Goal: Task Accomplishment & Management: Check status

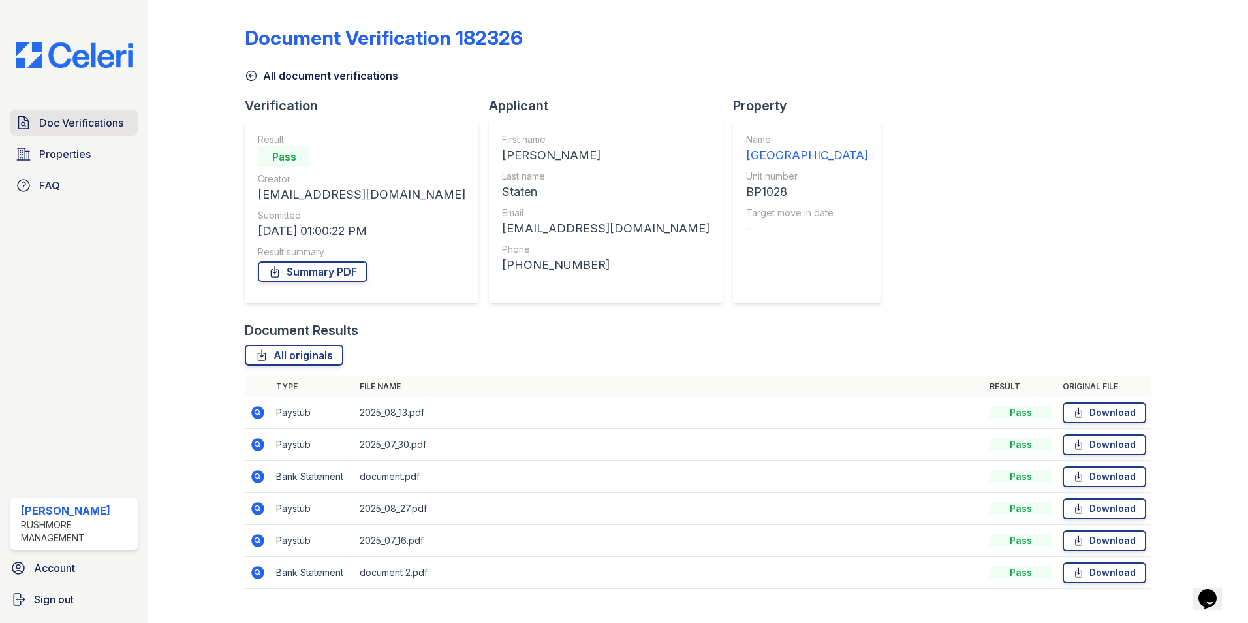
click at [62, 123] on span "Doc Verifications" at bounding box center [81, 123] width 84 height 16
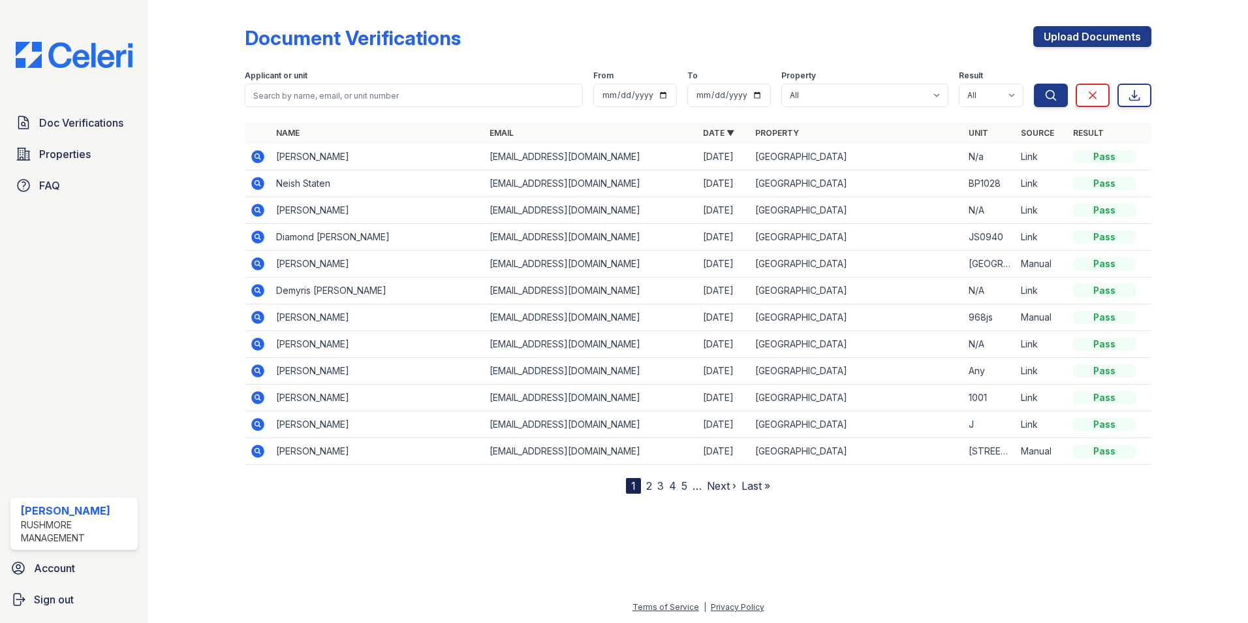
click at [256, 183] on icon at bounding box center [256, 182] width 3 height 3
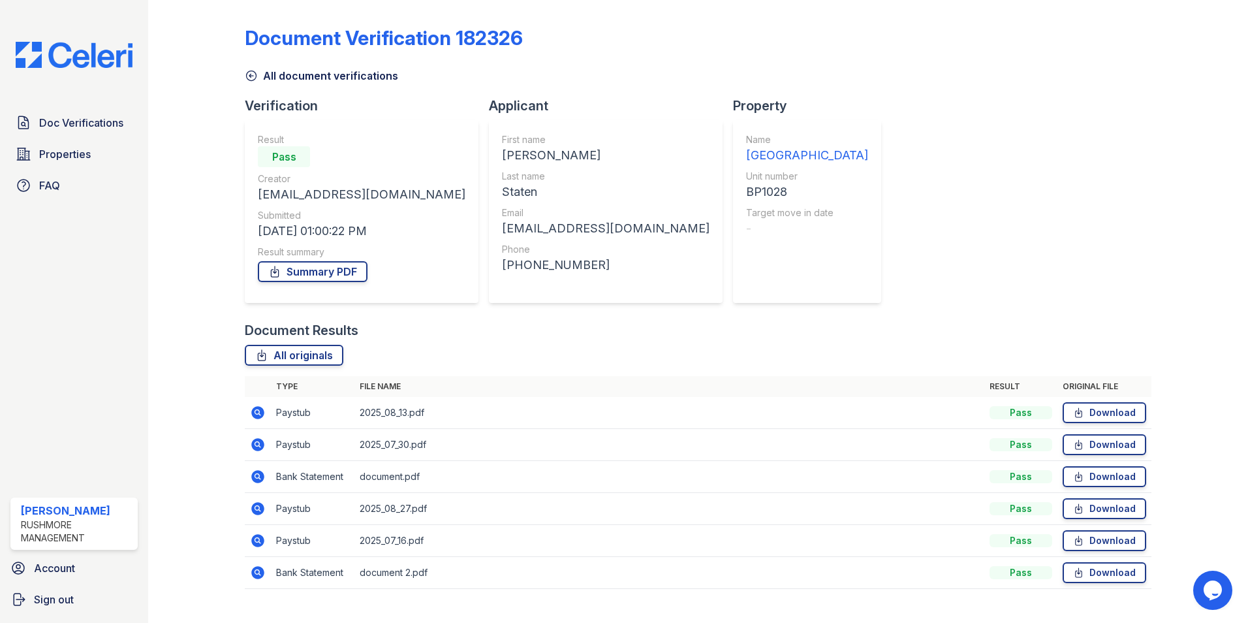
click at [250, 411] on icon at bounding box center [258, 413] width 16 height 16
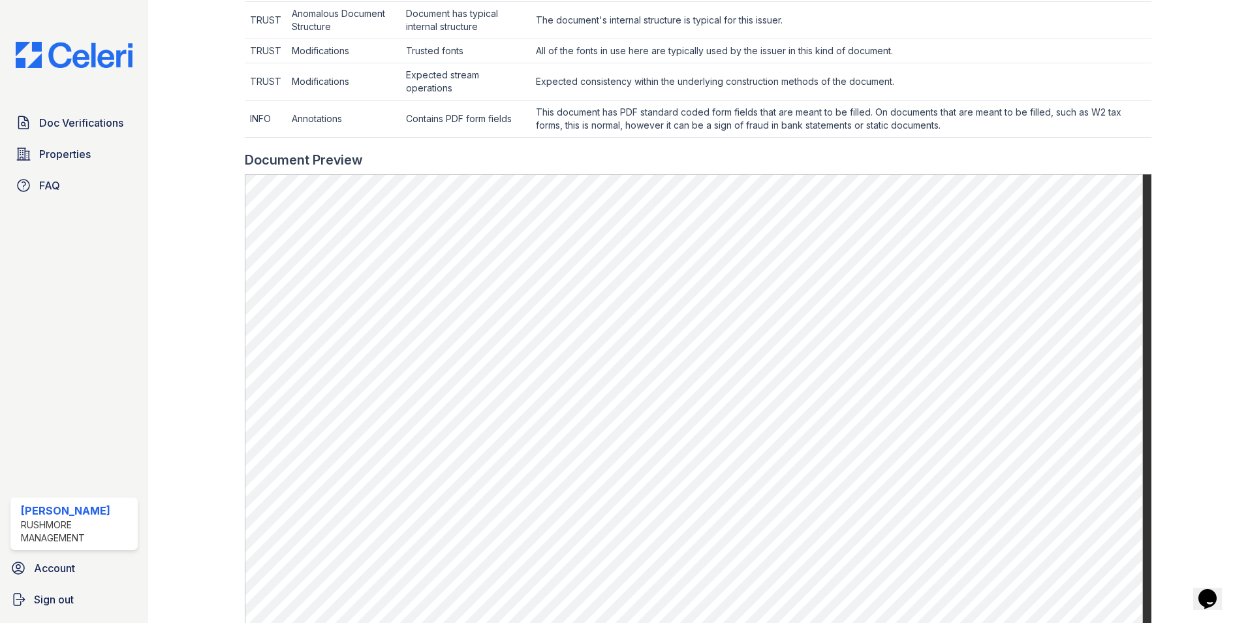
scroll to position [522, 0]
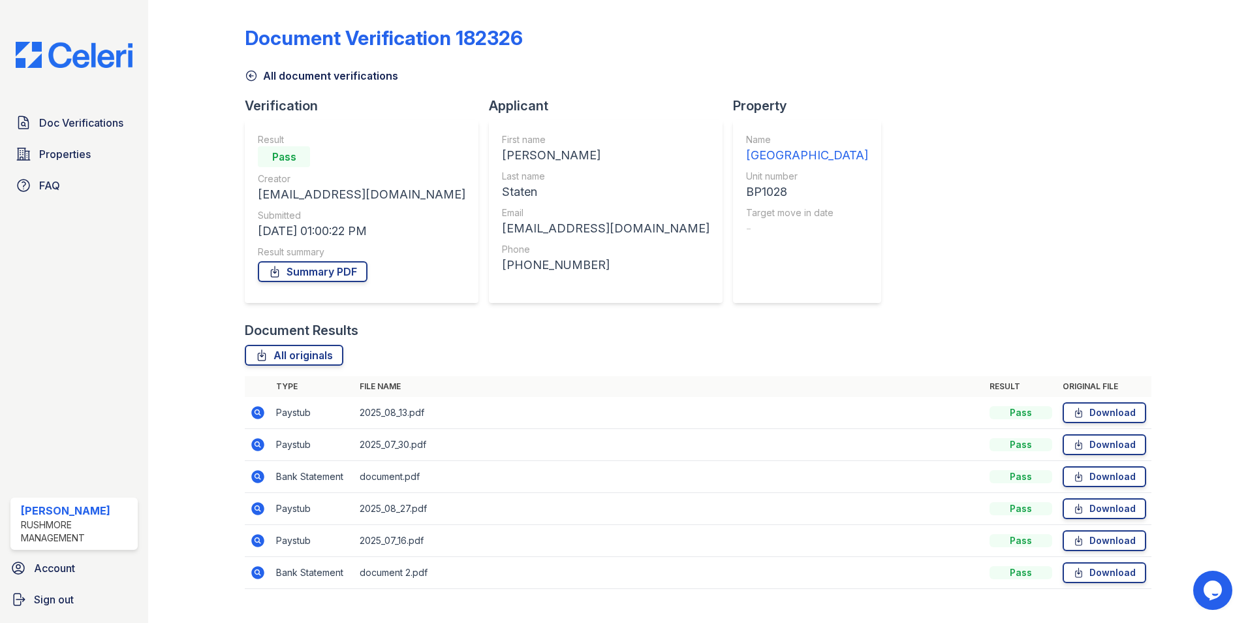
click at [253, 446] on icon at bounding box center [257, 444] width 13 height 13
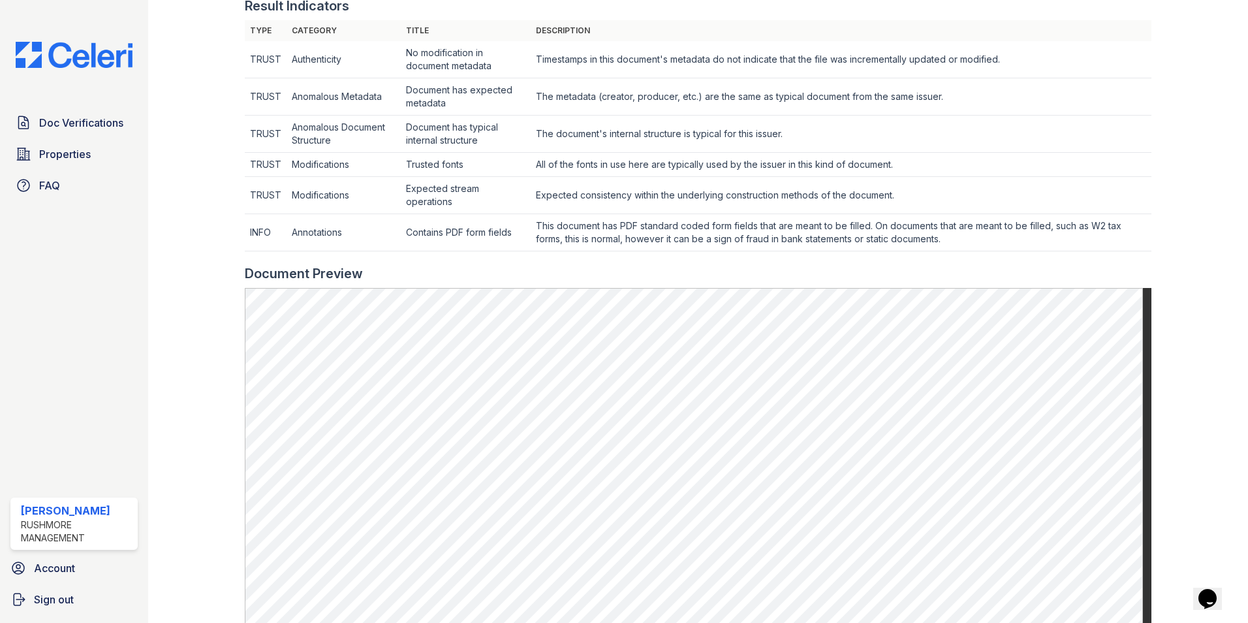
scroll to position [392, 0]
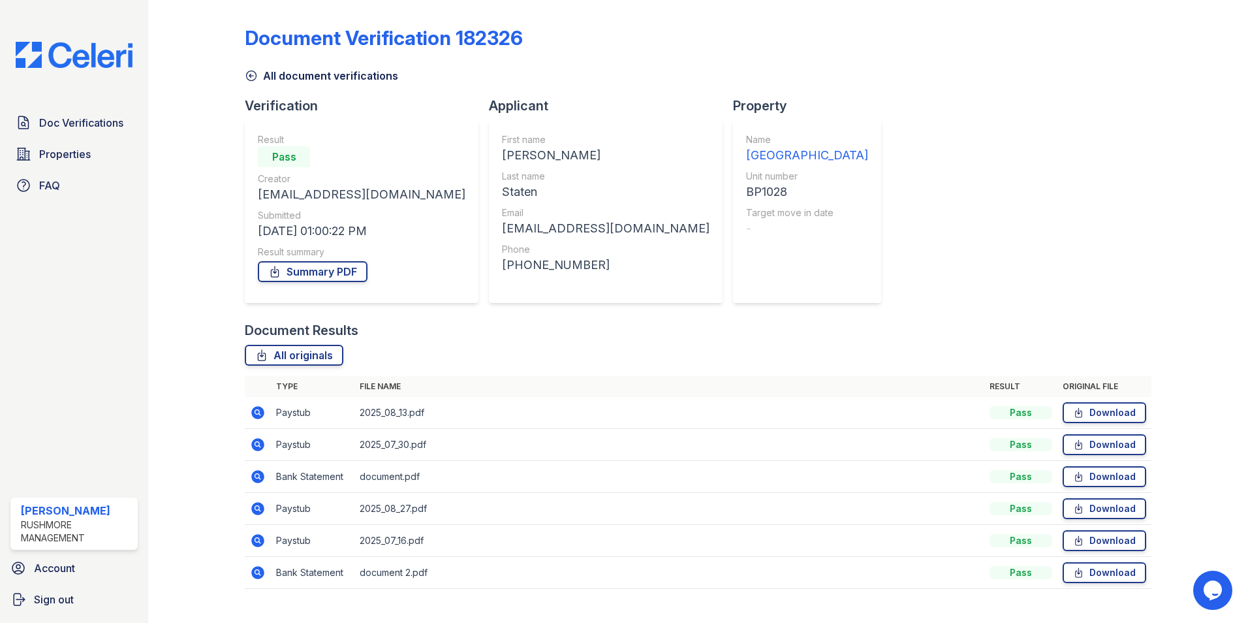
click at [255, 503] on icon at bounding box center [257, 508] width 13 height 13
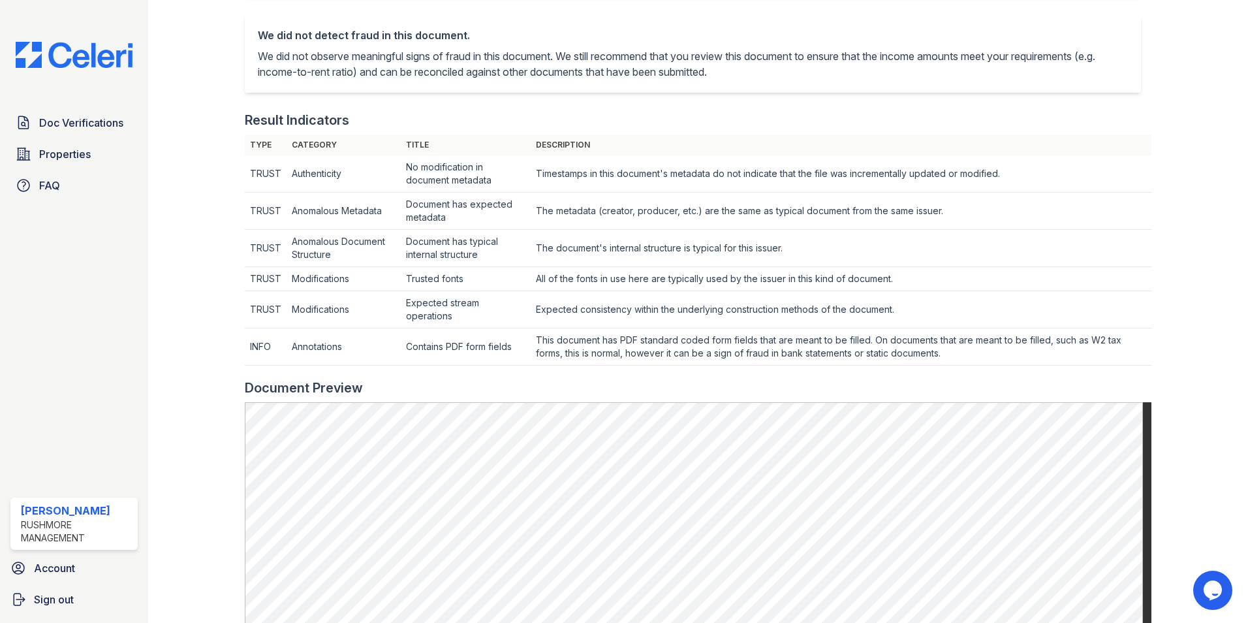
scroll to position [457, 0]
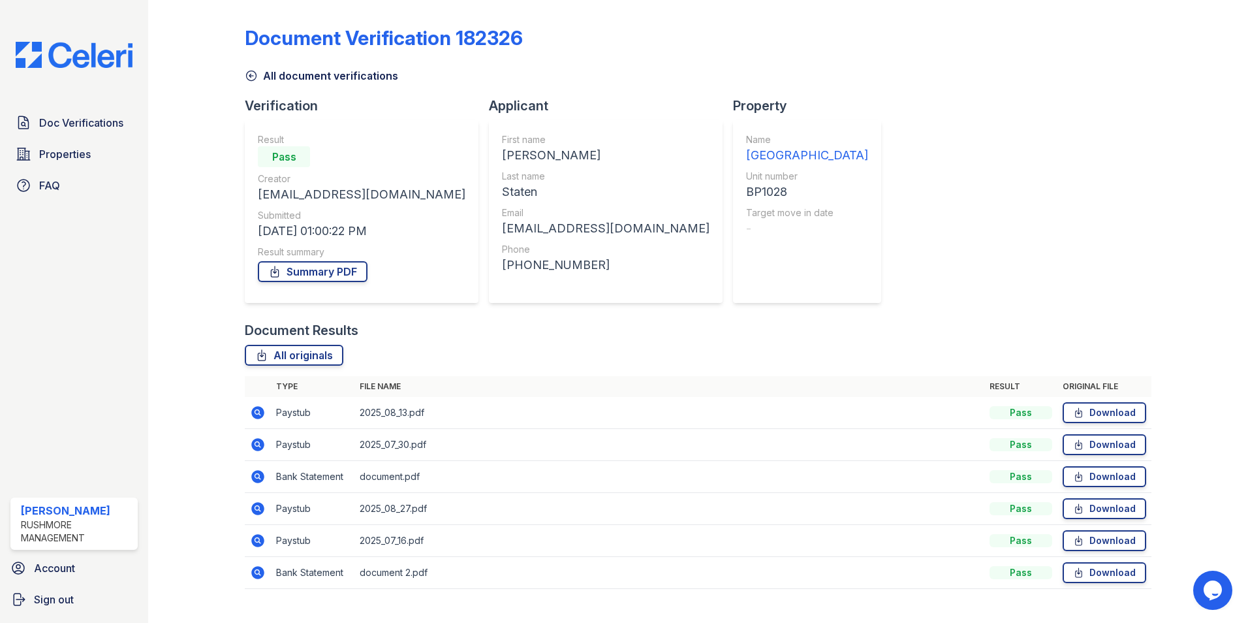
click at [257, 475] on icon at bounding box center [256, 475] width 3 height 3
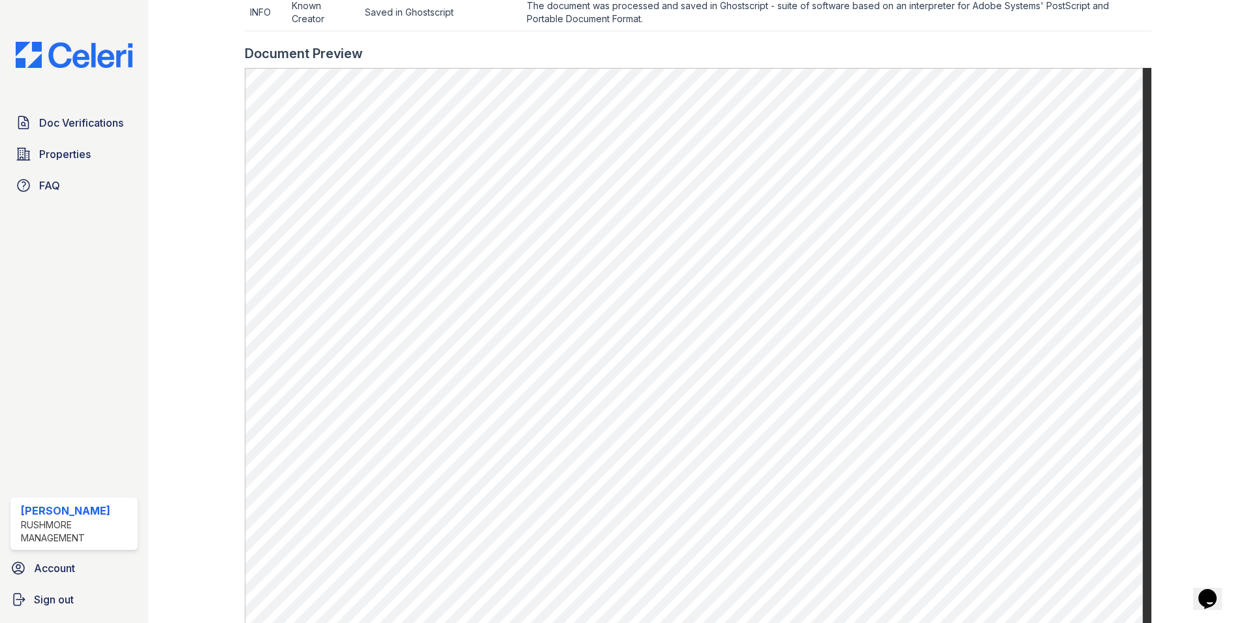
scroll to position [522, 0]
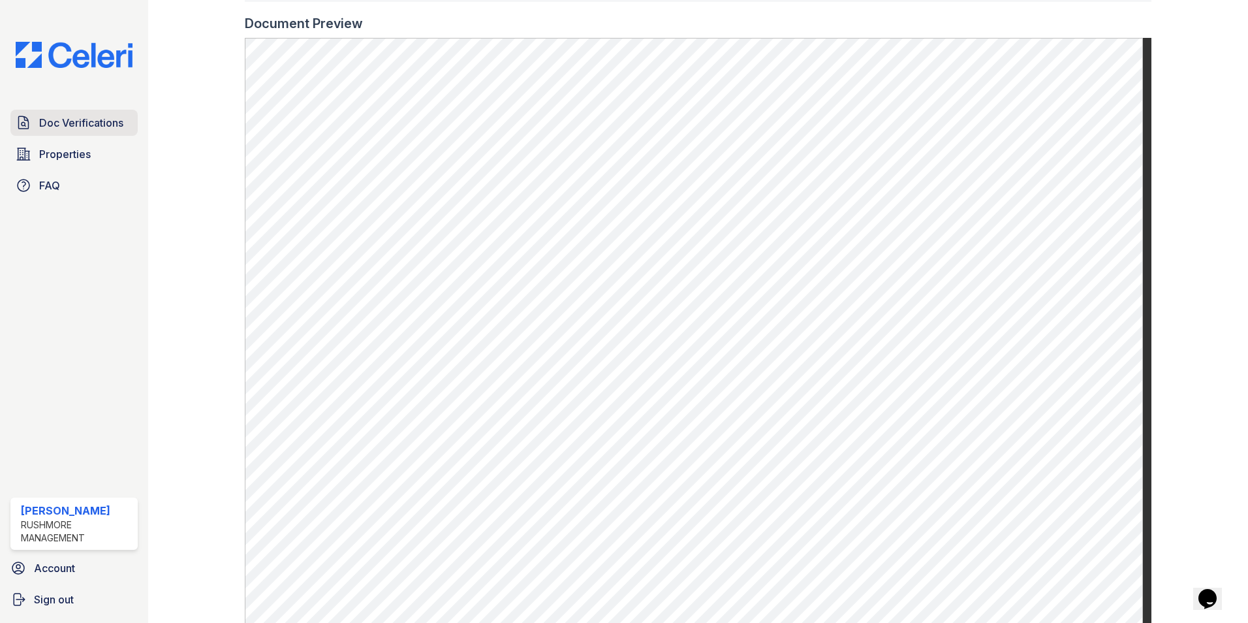
click at [48, 121] on span "Doc Verifications" at bounding box center [81, 123] width 84 height 16
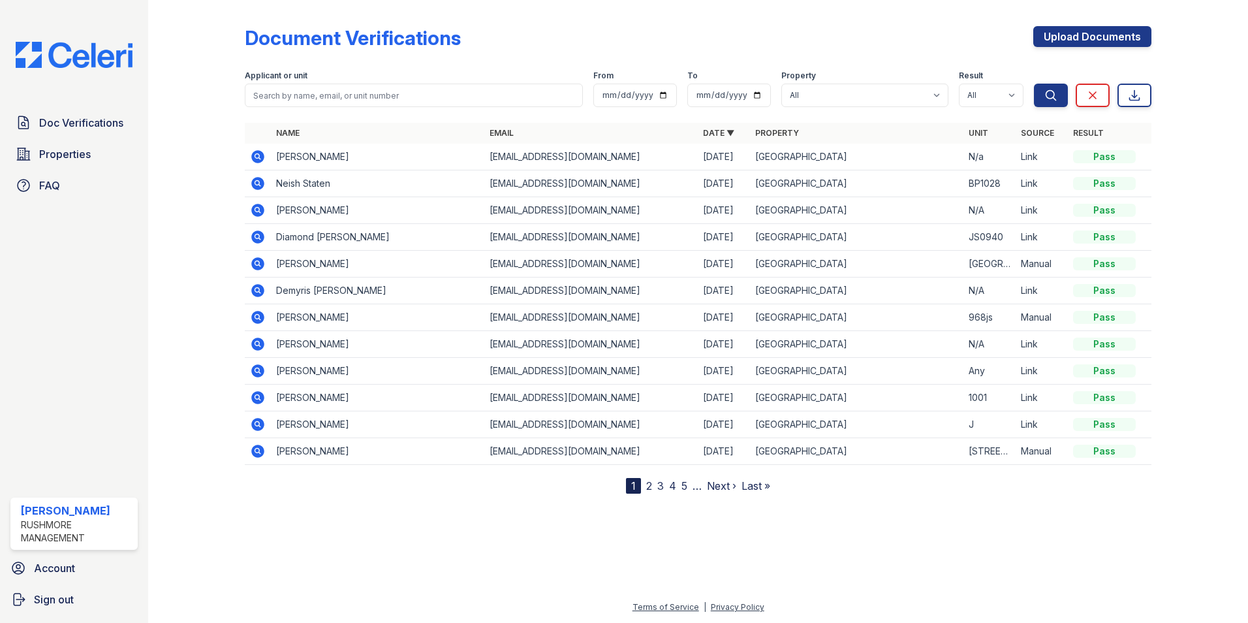
click at [260, 180] on icon at bounding box center [257, 183] width 13 height 13
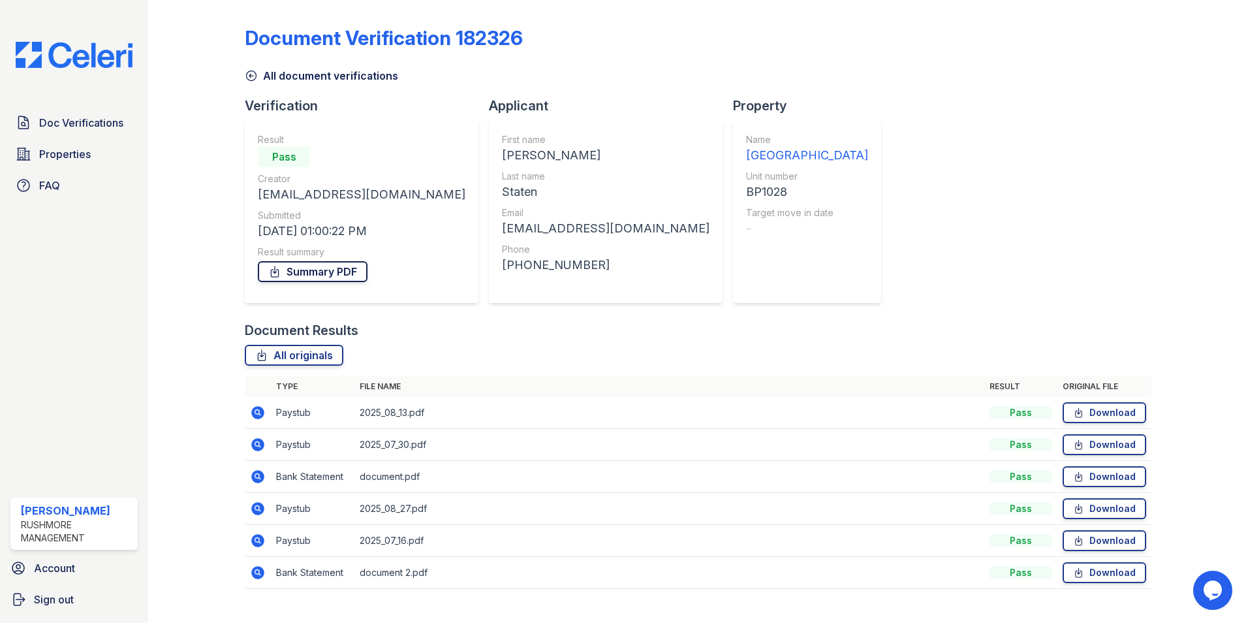
click at [320, 266] on link "Summary PDF" at bounding box center [313, 271] width 110 height 21
click at [294, 352] on link "All originals" at bounding box center [294, 355] width 99 height 21
click at [43, 125] on span "Doc Verifications" at bounding box center [81, 123] width 84 height 16
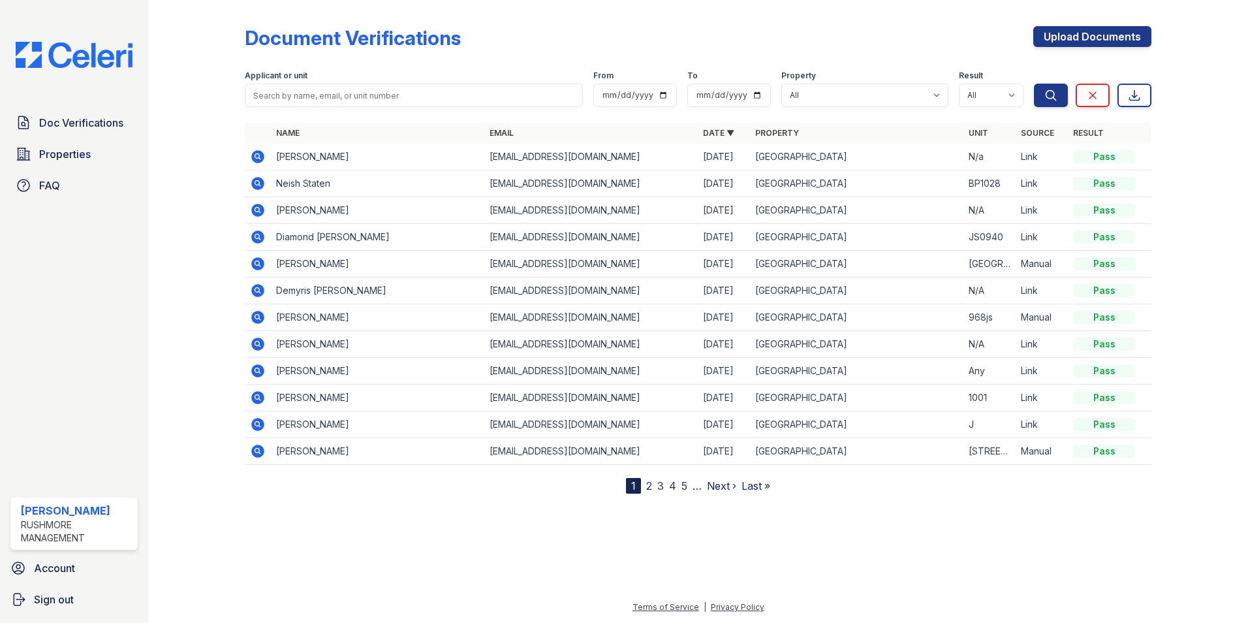
click at [256, 365] on icon at bounding box center [257, 370] width 13 height 13
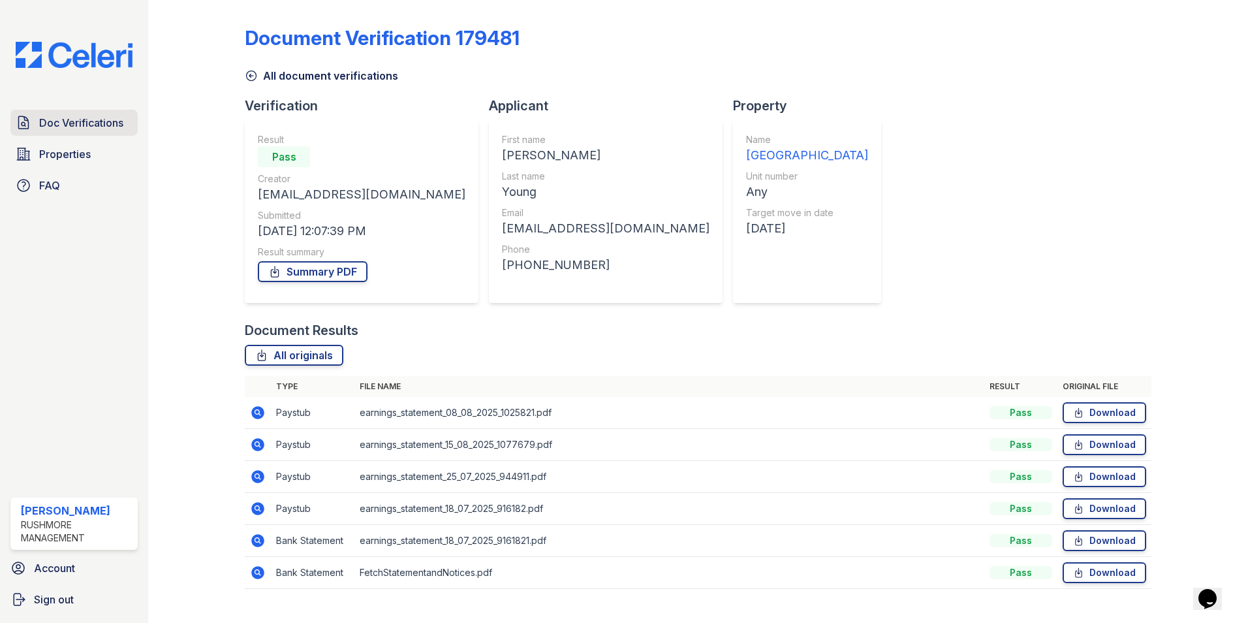
click at [63, 116] on span "Doc Verifications" at bounding box center [81, 123] width 84 height 16
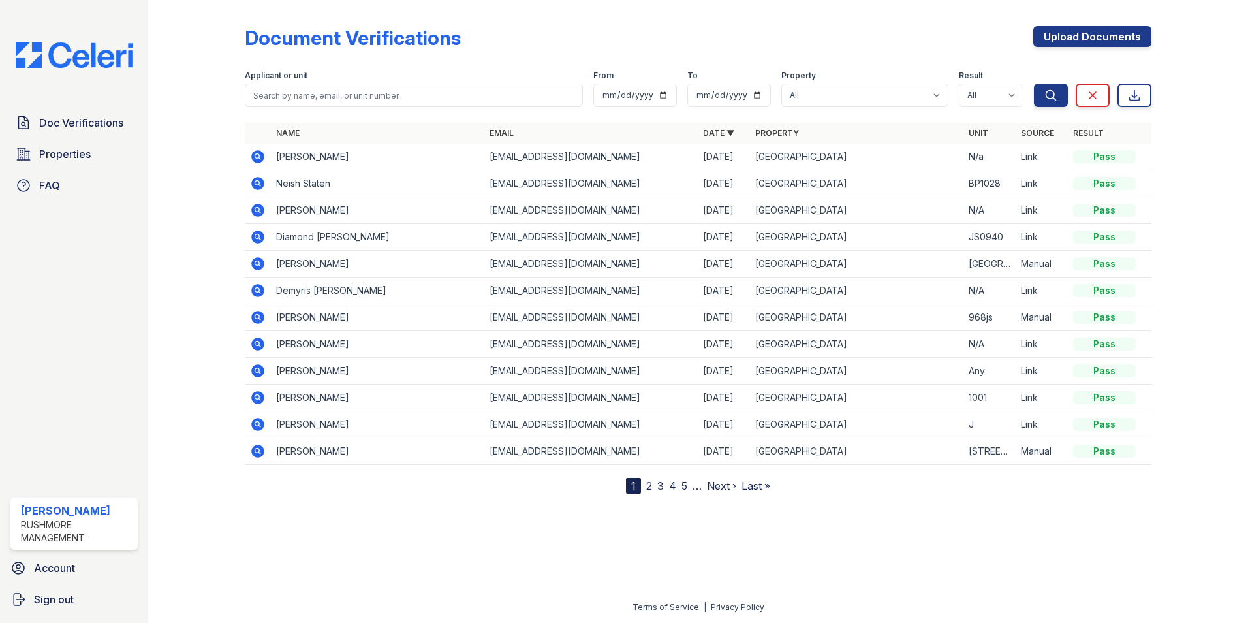
click at [266, 234] on icon at bounding box center [258, 237] width 16 height 16
